Goal: Find specific page/section: Find specific page/section

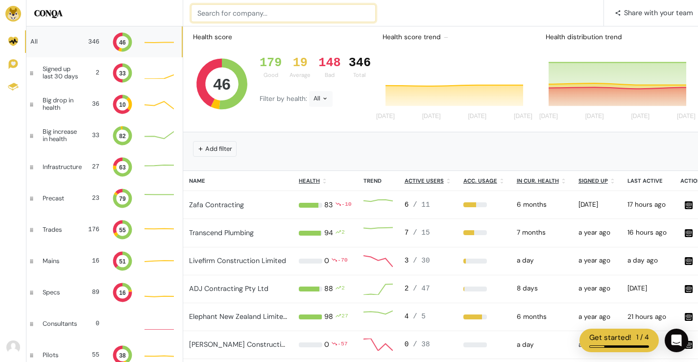
click at [309, 14] on input at bounding box center [283, 13] width 185 height 18
type input "Cake"
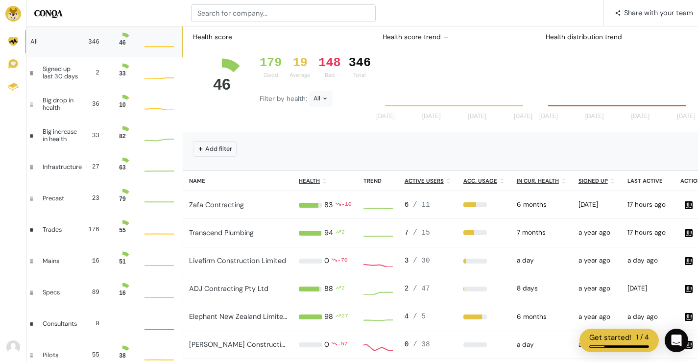
scroll to position [19, 22]
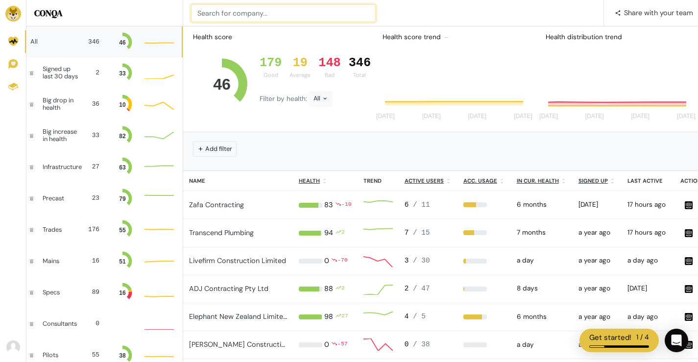
click at [247, 4] on input at bounding box center [283, 13] width 185 height 18
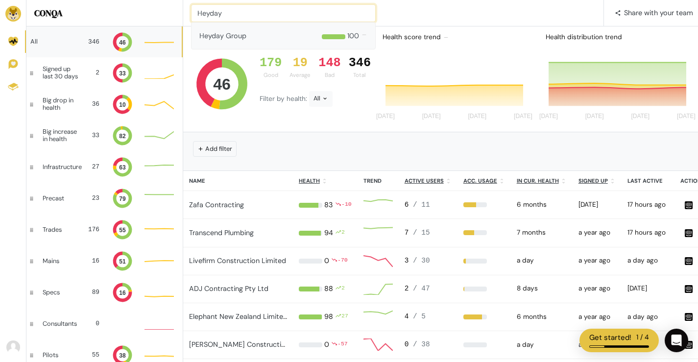
type input "Heyday"
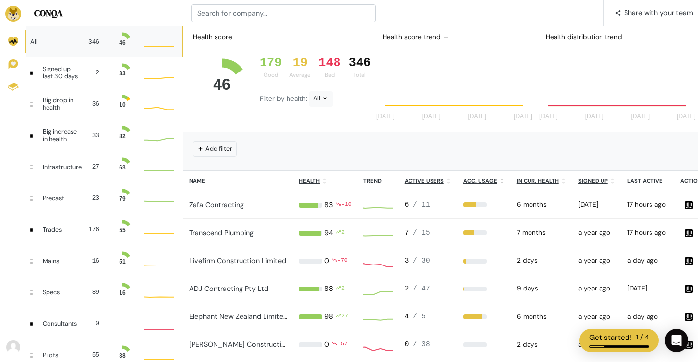
scroll to position [19, 22]
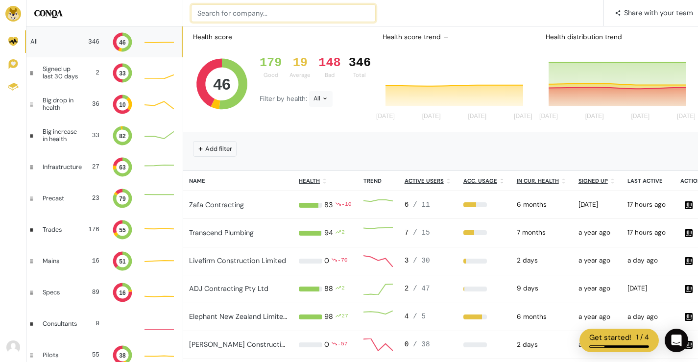
click at [252, 15] on input at bounding box center [283, 13] width 185 height 18
type input "[PERSON_NAME]"
